Goal: Browse casually: Explore the website without a specific task or goal

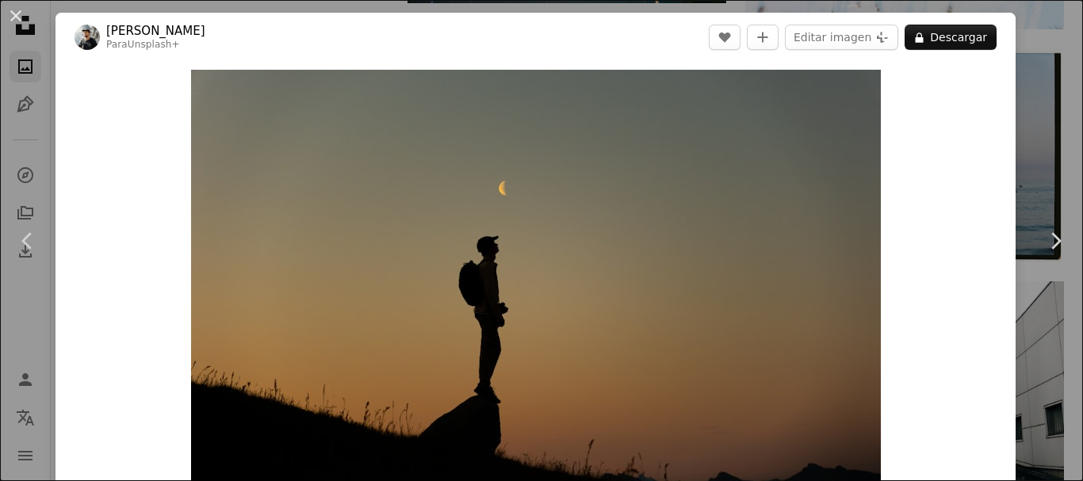
scroll to position [58, 0]
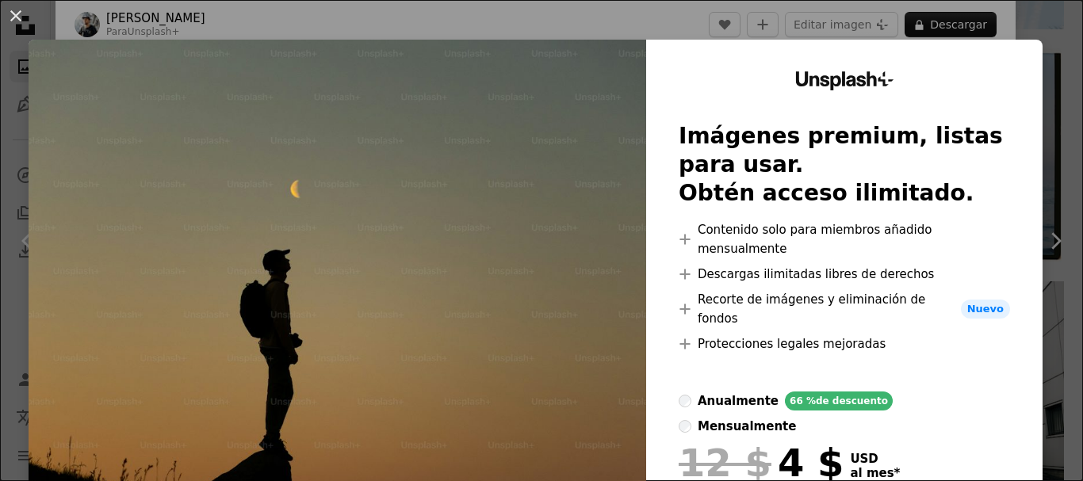
click at [483, 287] on img at bounding box center [338, 330] width 618 height 581
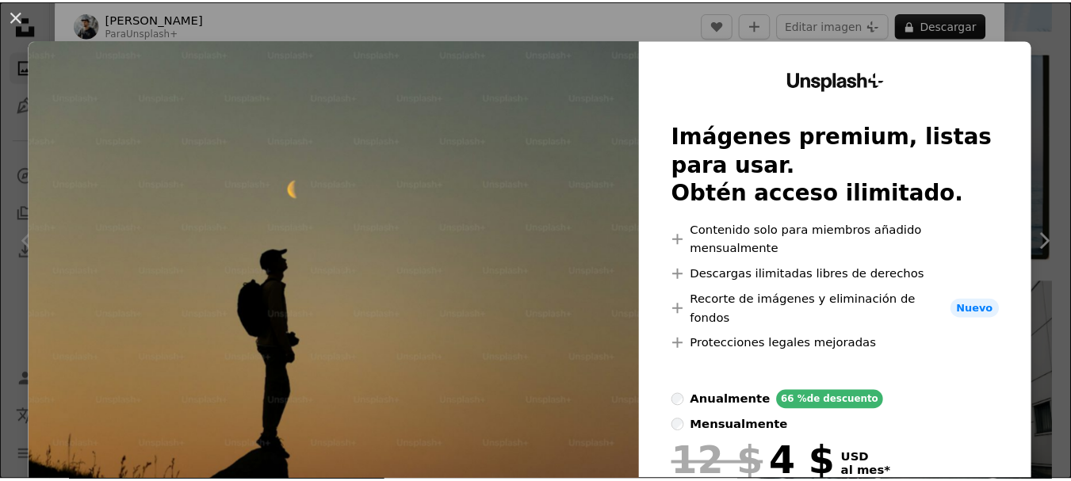
scroll to position [117, 0]
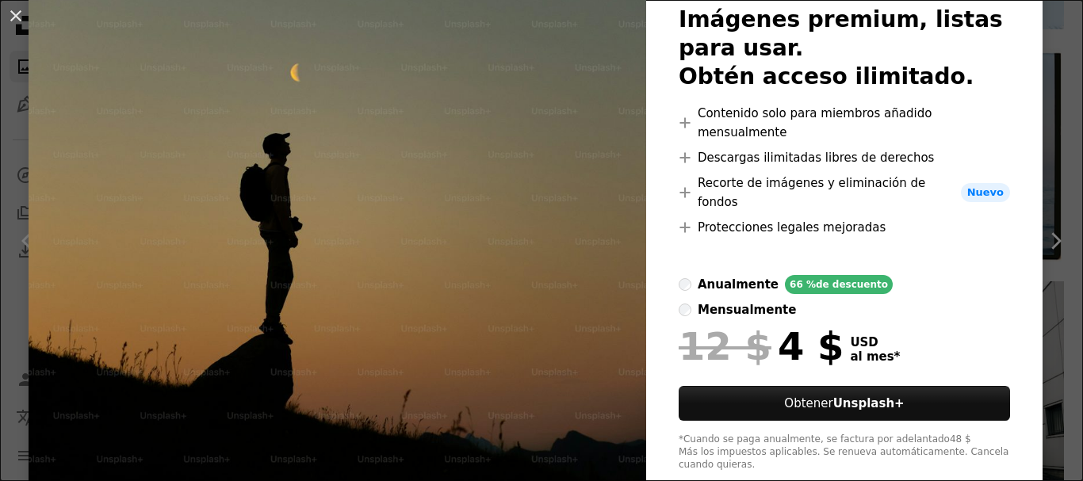
click at [539, 328] on img at bounding box center [338, 213] width 618 height 581
click at [14, 23] on button "An X shape" at bounding box center [15, 15] width 19 height 19
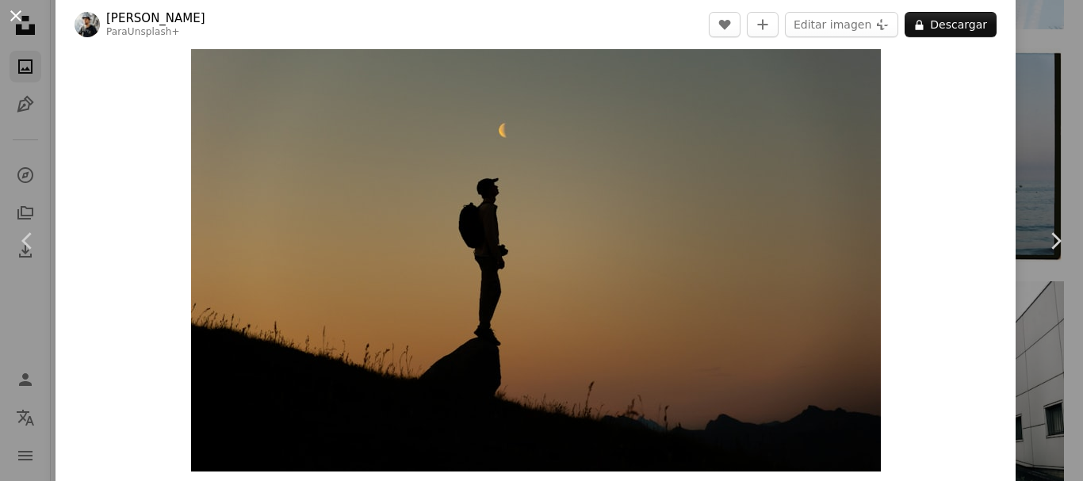
click at [6, 13] on button "An X shape" at bounding box center [15, 15] width 19 height 19
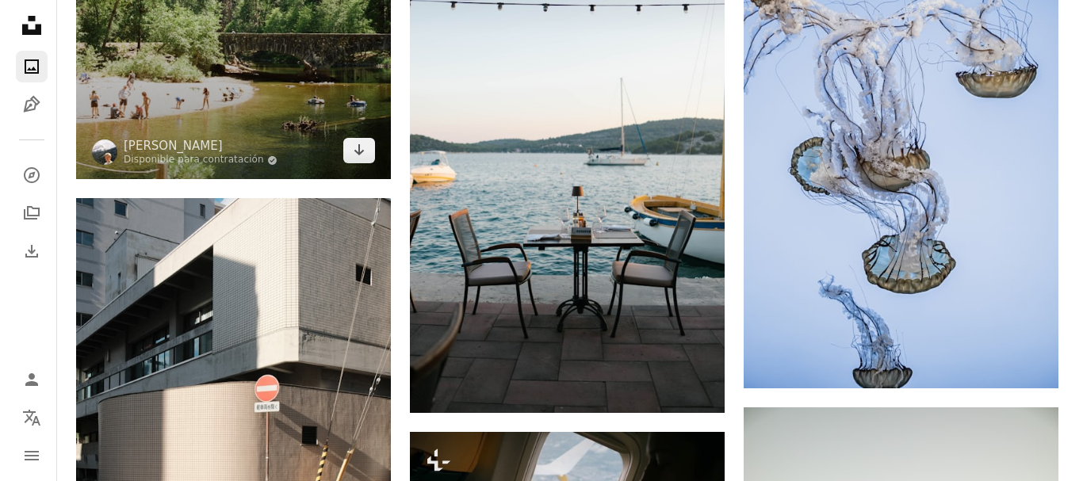
scroll to position [1661, 0]
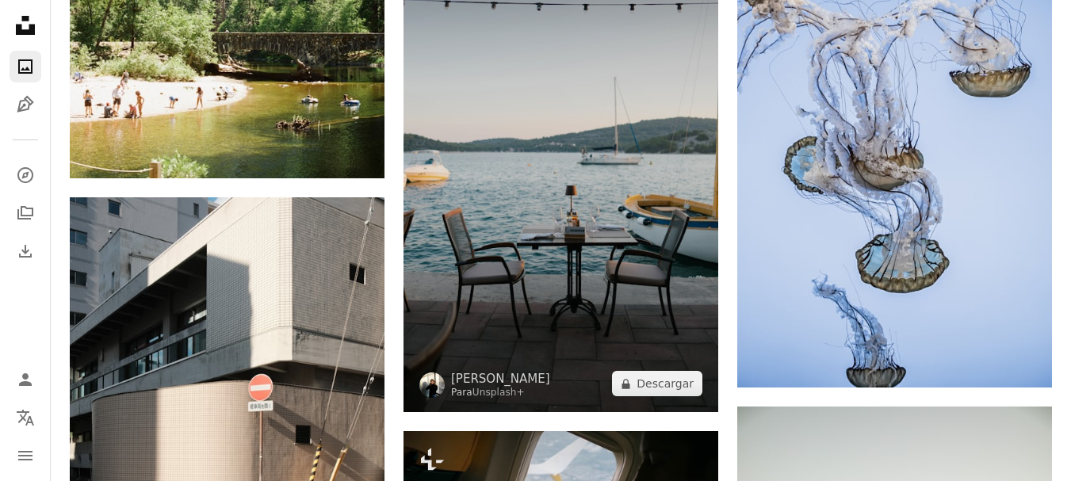
click at [507, 176] on img at bounding box center [561, 177] width 315 height 473
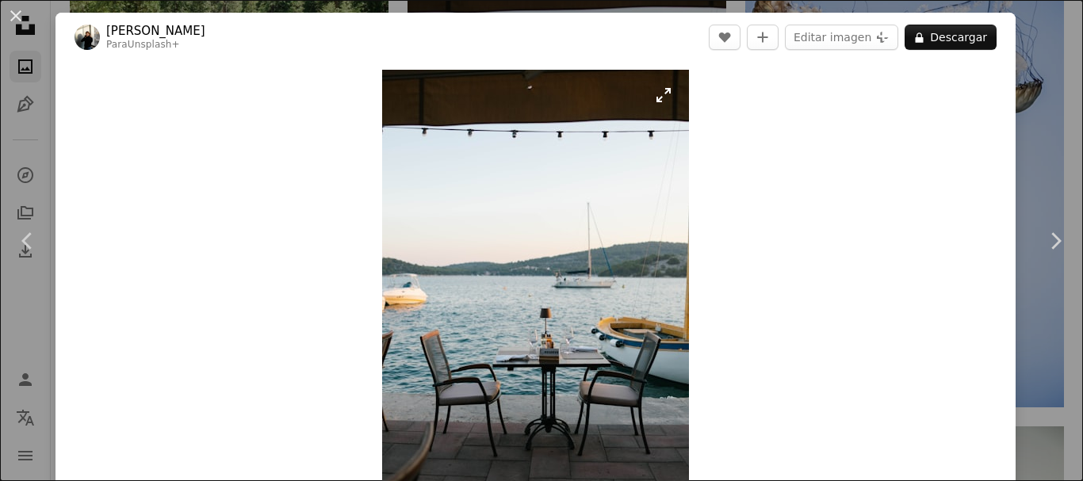
click at [659, 94] on img "Ampliar en esta imagen" at bounding box center [535, 300] width 307 height 460
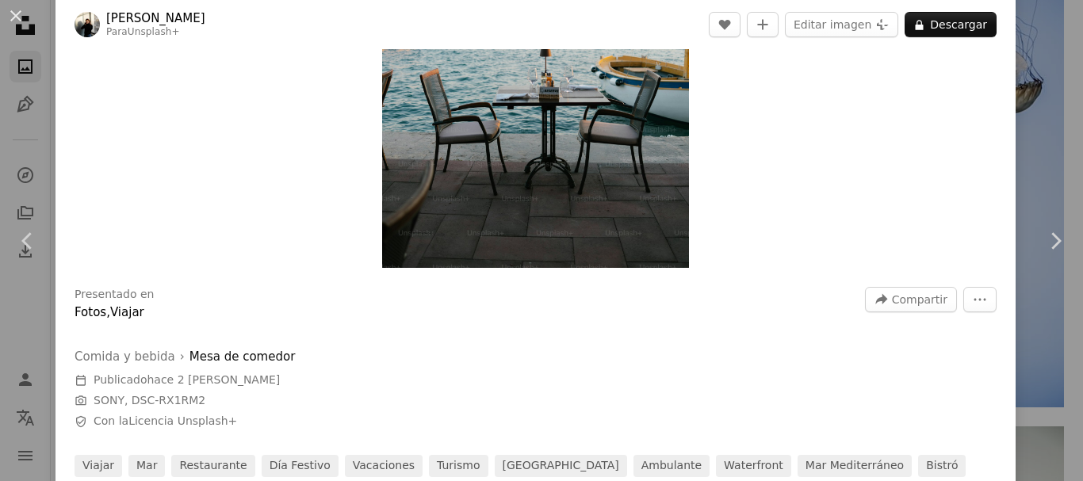
scroll to position [94, 0]
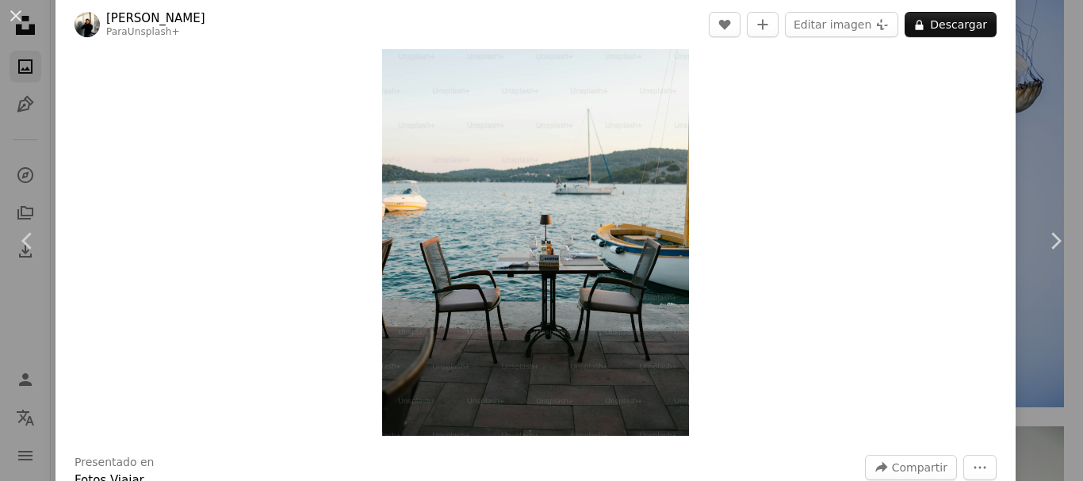
click at [565, 232] on img "Ampliar en esta imagen" at bounding box center [535, 206] width 307 height 460
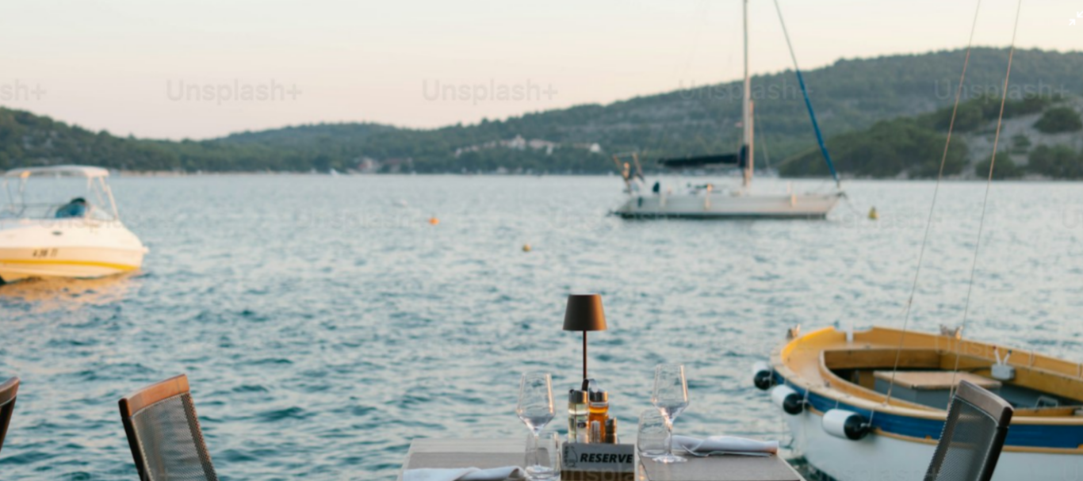
scroll to position [557, 0]
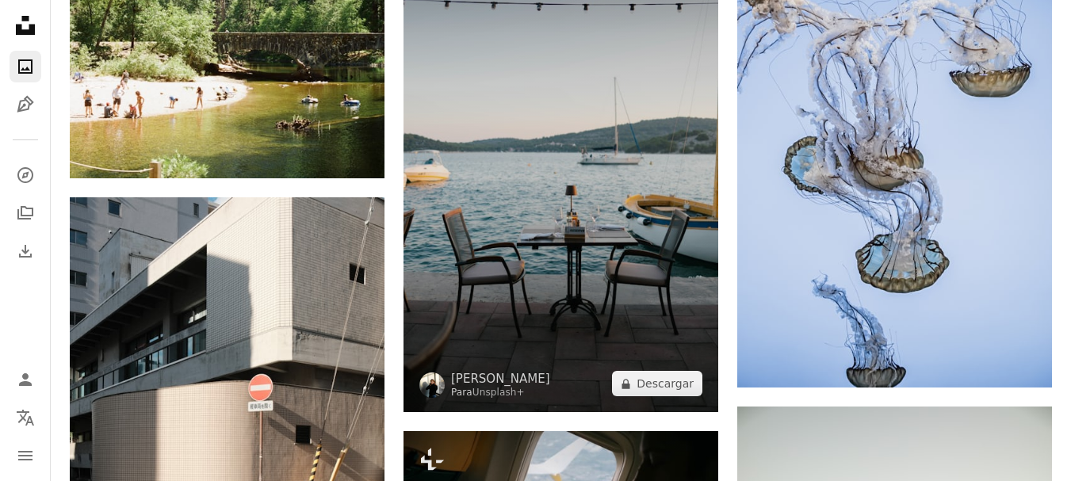
click at [504, 198] on img at bounding box center [561, 177] width 315 height 473
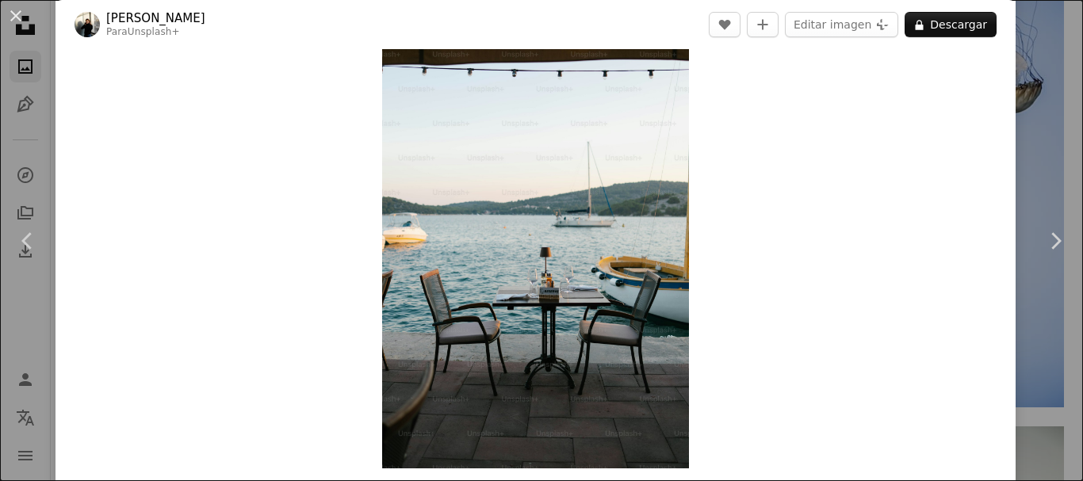
scroll to position [62, 0]
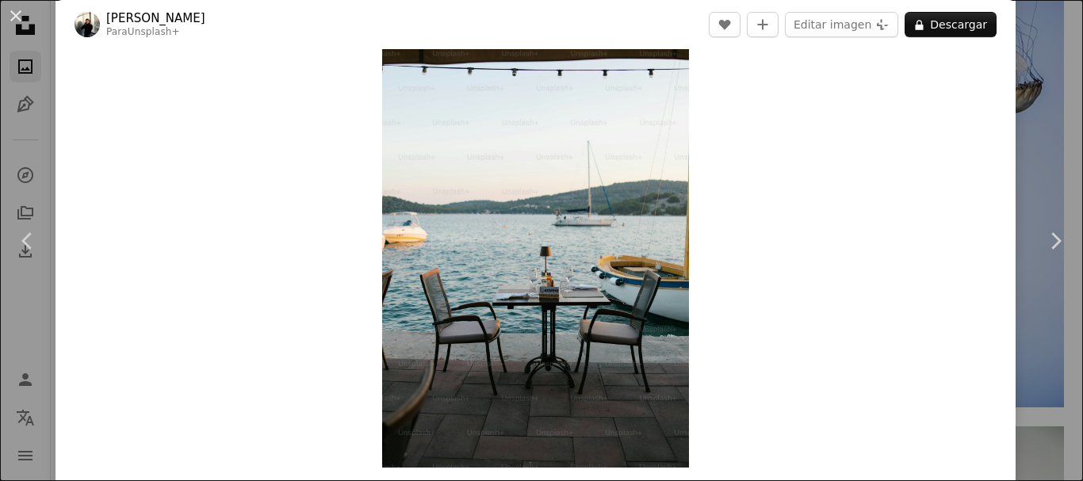
click at [773, 236] on div "Zoom in" at bounding box center [536, 238] width 960 height 476
click at [384, 344] on img "Ampliar en esta imagen" at bounding box center [535, 238] width 307 height 460
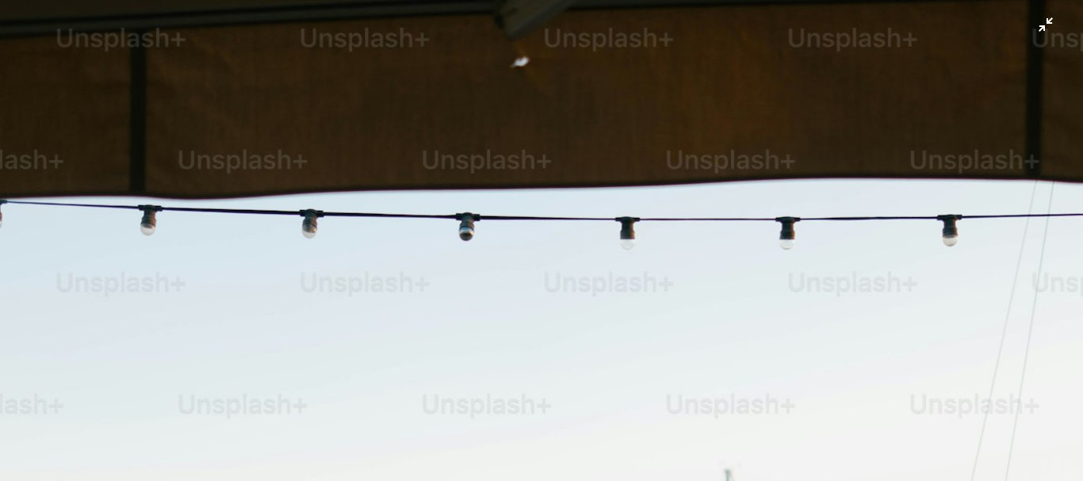
scroll to position [555, 0]
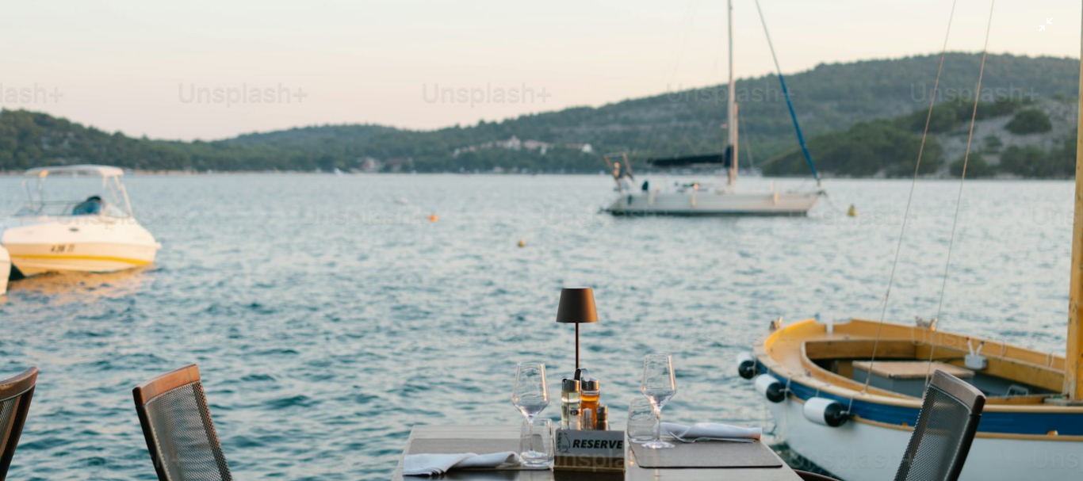
click at [329, 108] on img "Reducir el zoom en esta imagen" at bounding box center [541, 257] width 1085 height 1627
